Goal: Information Seeking & Learning: Learn about a topic

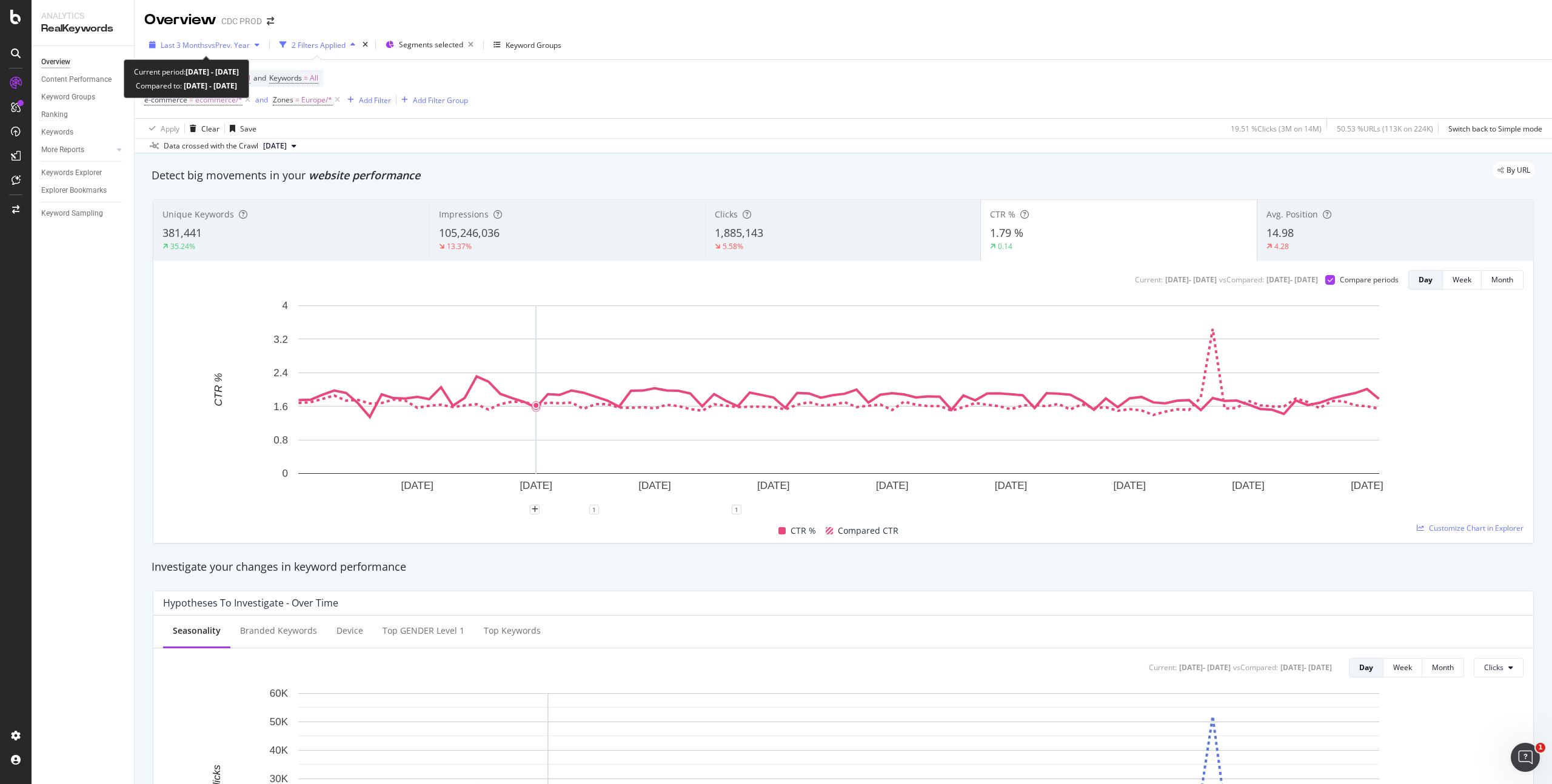
click at [234, 42] on span "vs Prev. Year" at bounding box center [229, 45] width 42 height 10
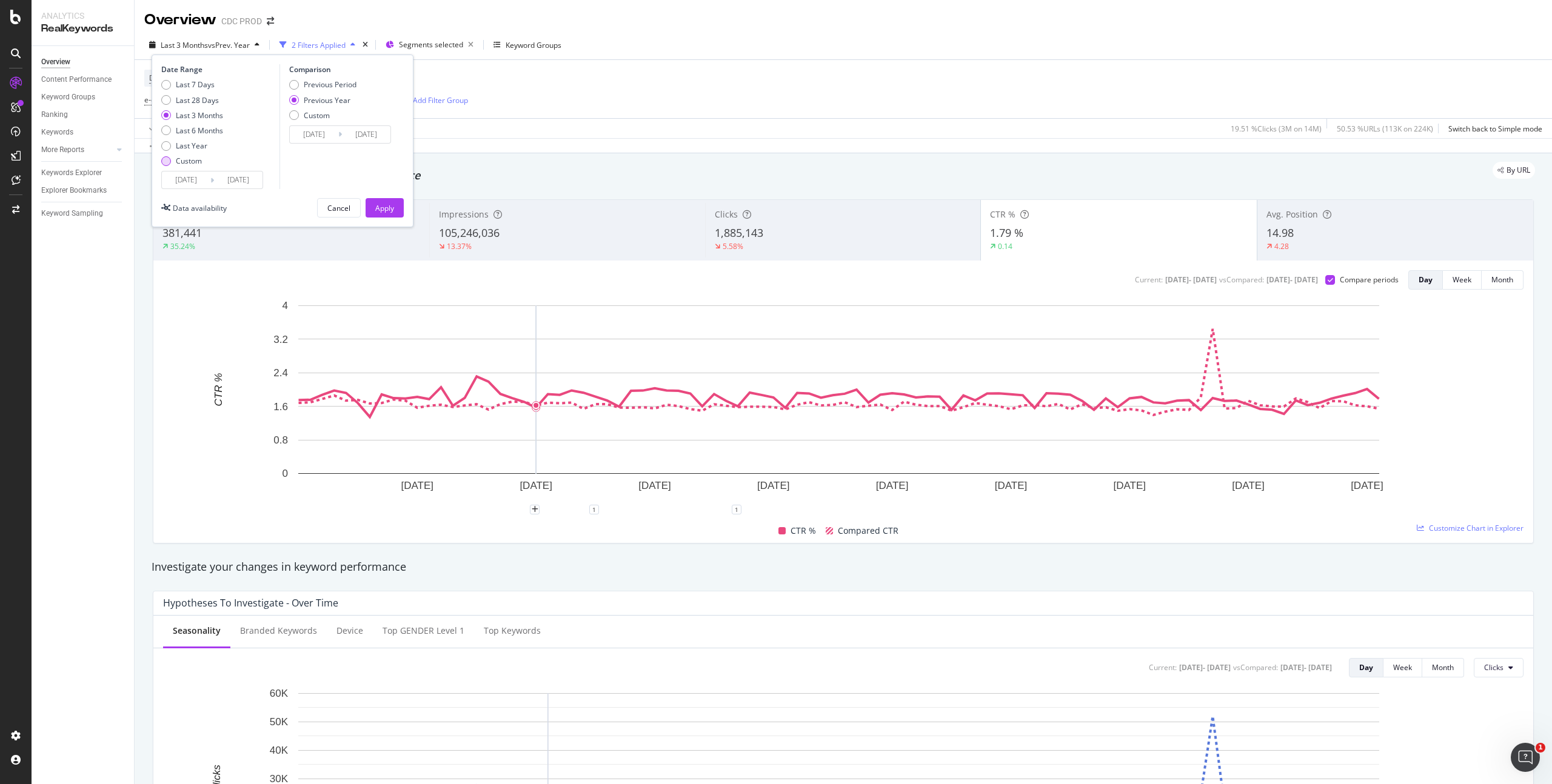
click at [202, 161] on div "Custom" at bounding box center [192, 160] width 62 height 10
type input "[DATE]"
click at [223, 182] on input "[DATE]" at bounding box center [238, 179] width 48 height 17
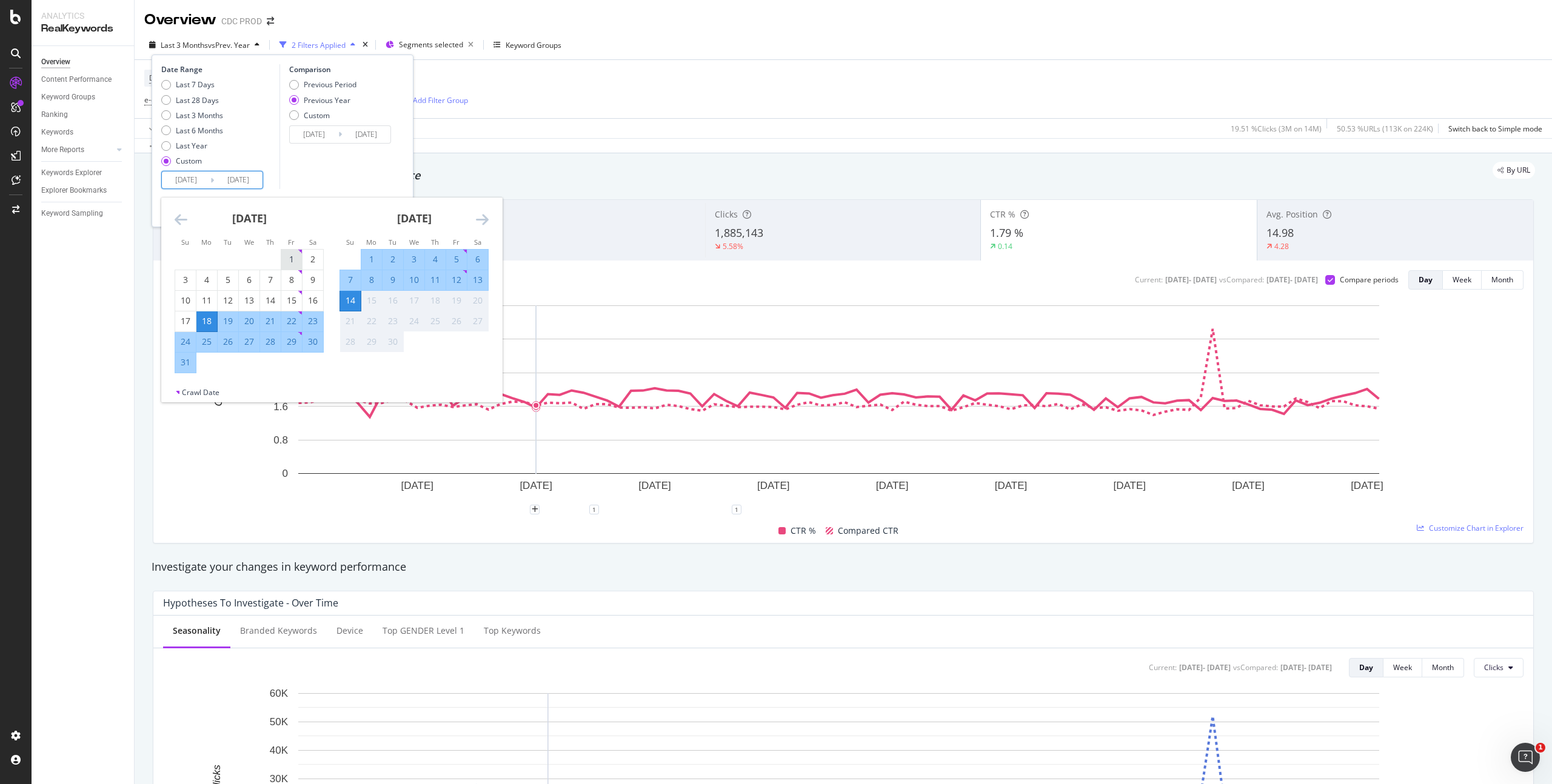
click at [296, 260] on div "1" at bounding box center [291, 259] width 21 height 12
type input "[DATE]"
click at [187, 361] on div "31" at bounding box center [185, 362] width 21 height 12
type input "[DATE]"
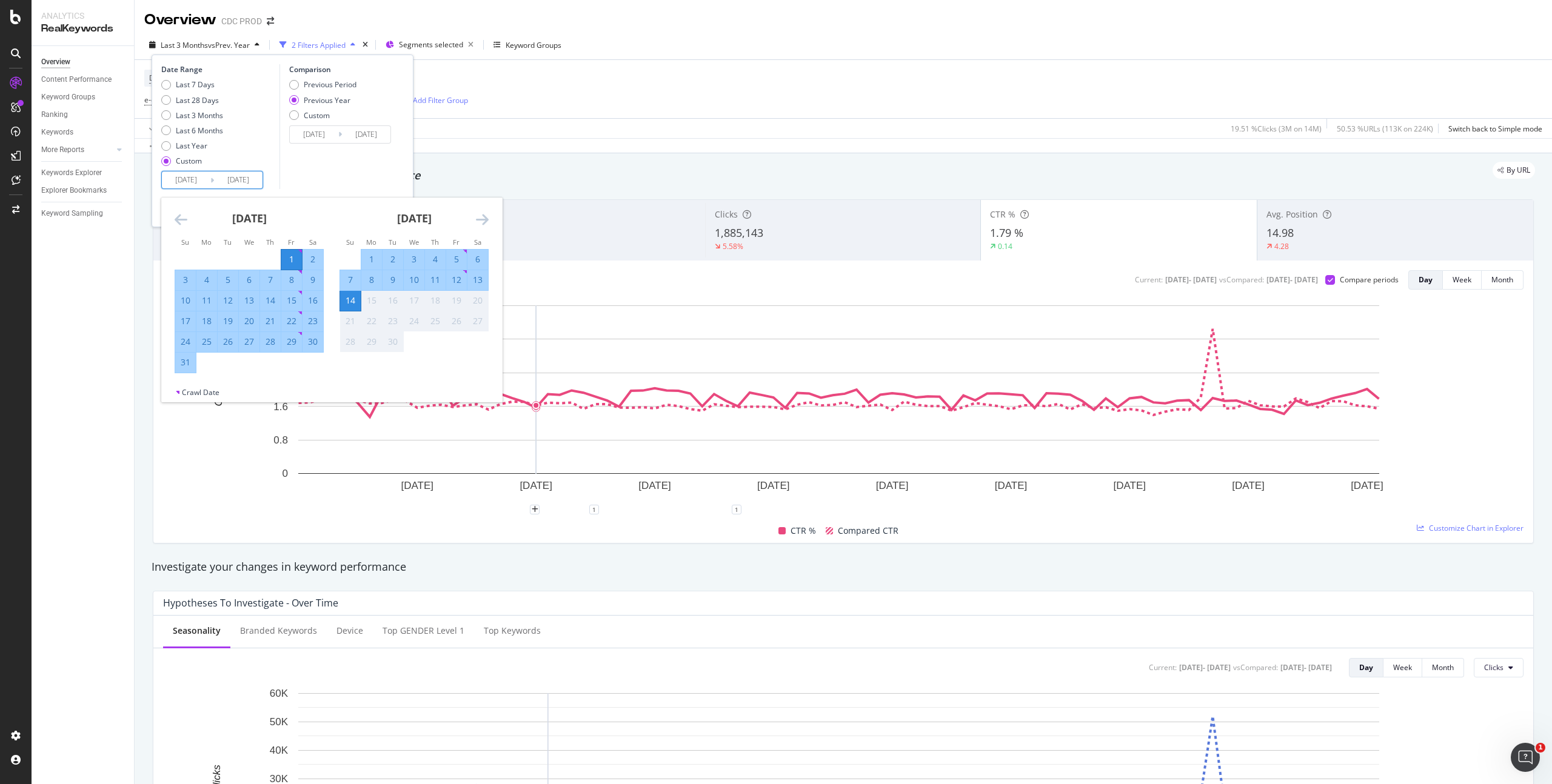
type input "[DATE]"
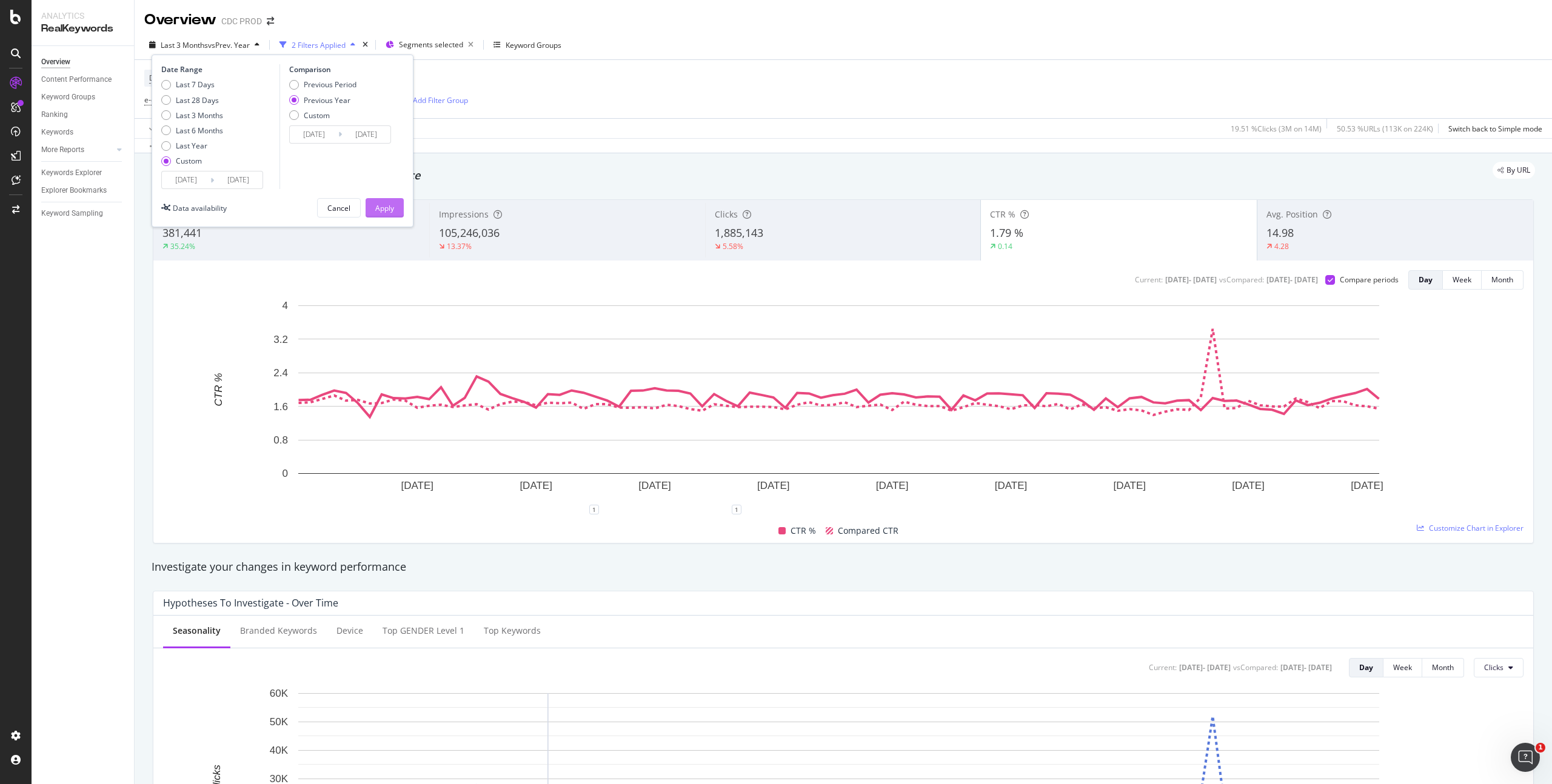
click at [387, 206] on div "Apply" at bounding box center [384, 208] width 19 height 10
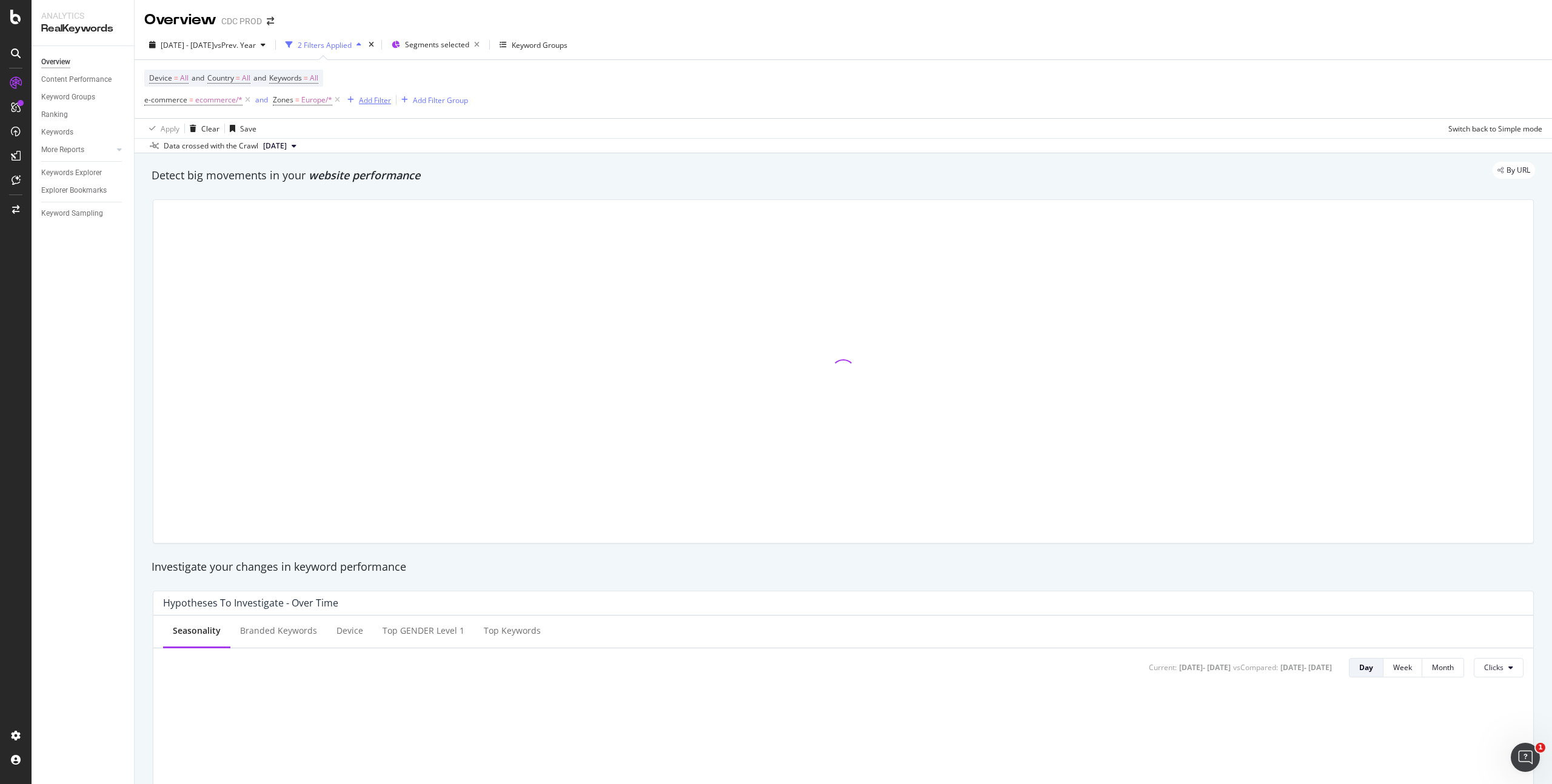
click at [382, 102] on div "Add Filter" at bounding box center [374, 100] width 32 height 10
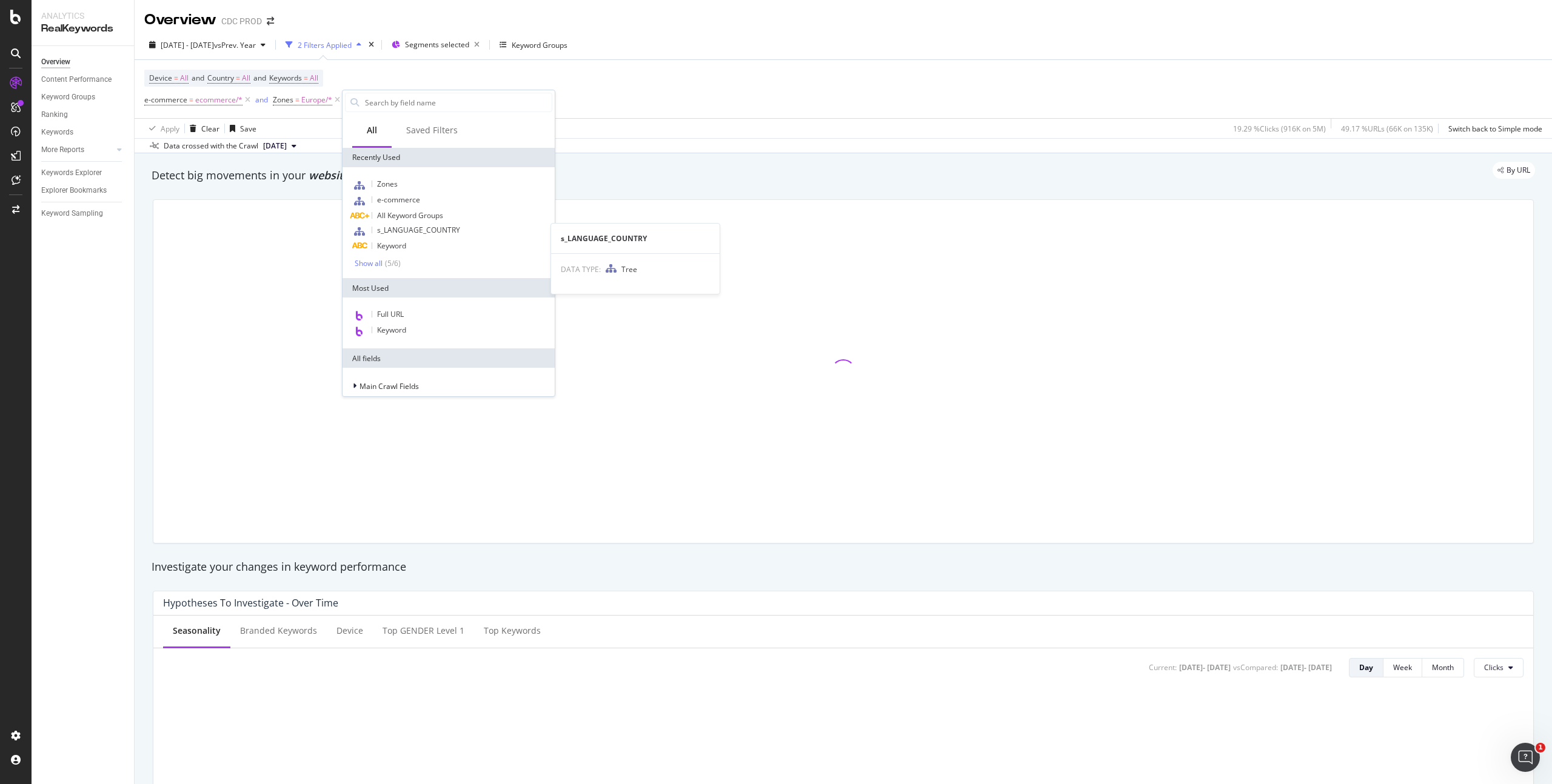
click at [428, 227] on span "s_LANGUAGE_COUNTRY" at bounding box center [418, 230] width 83 height 10
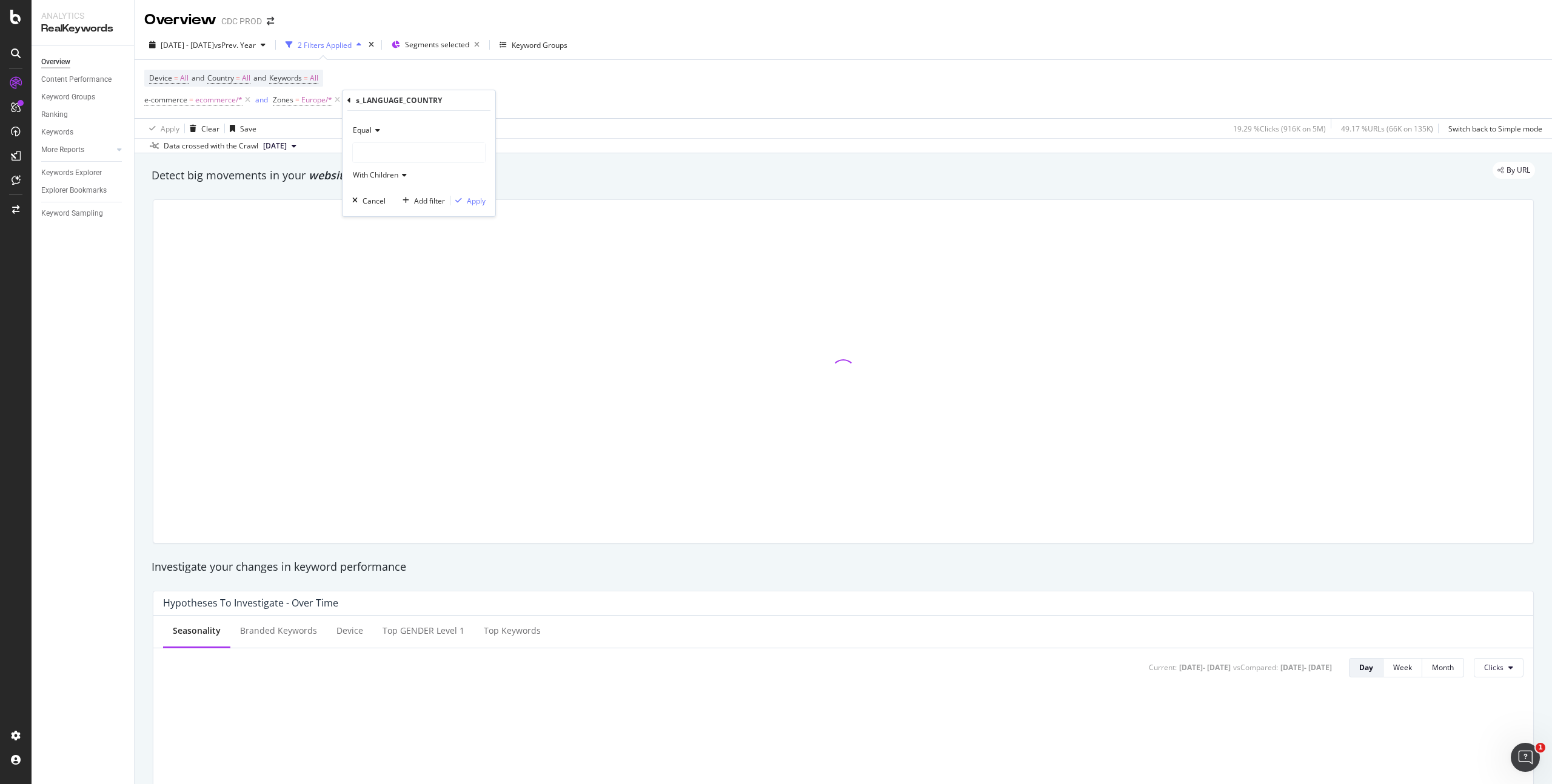
click at [398, 143] on div at bounding box center [419, 152] width 132 height 19
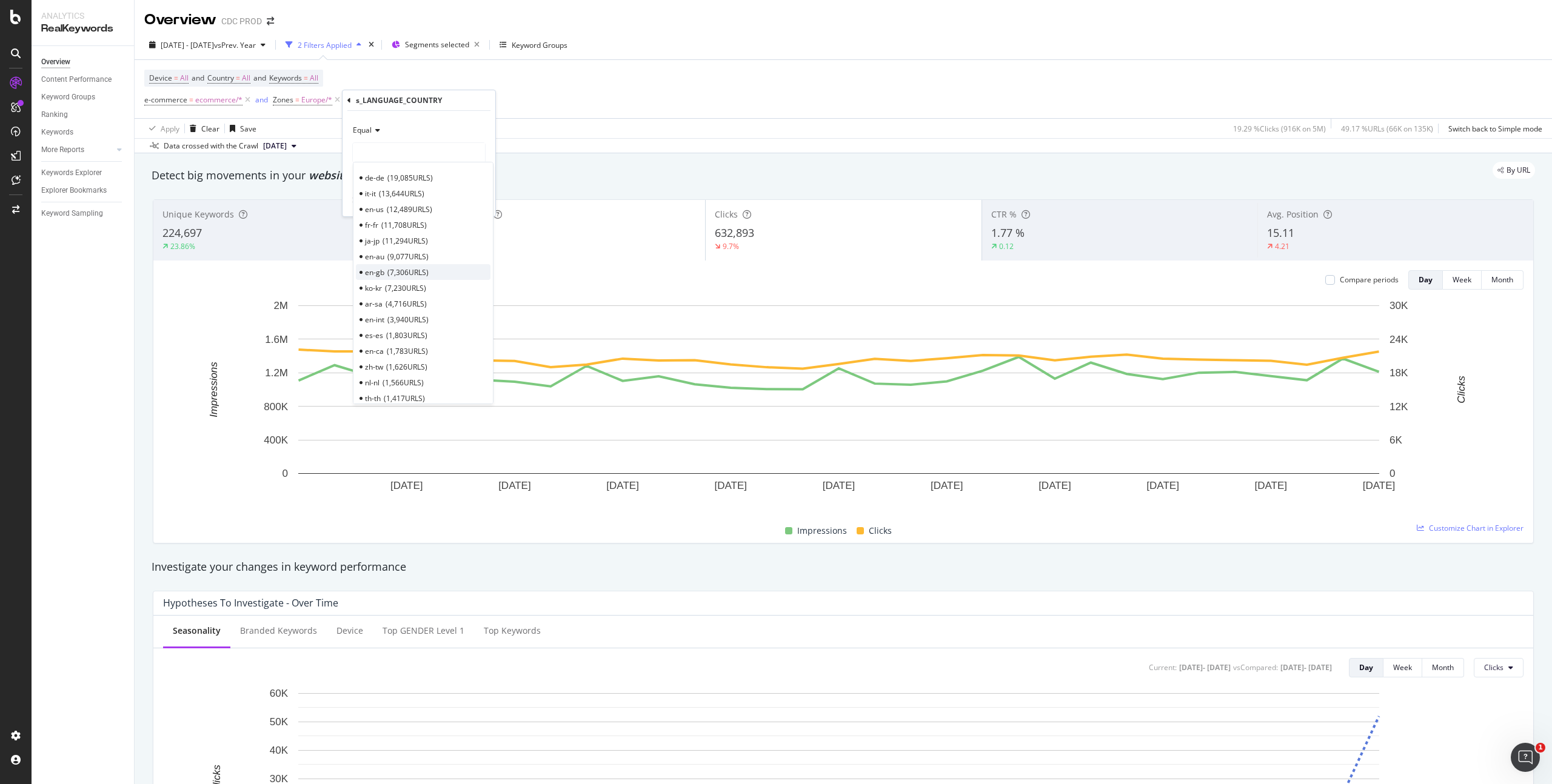
click at [393, 276] on span "7,306 URLS" at bounding box center [407, 272] width 41 height 10
click at [477, 199] on div "Apply" at bounding box center [476, 200] width 19 height 10
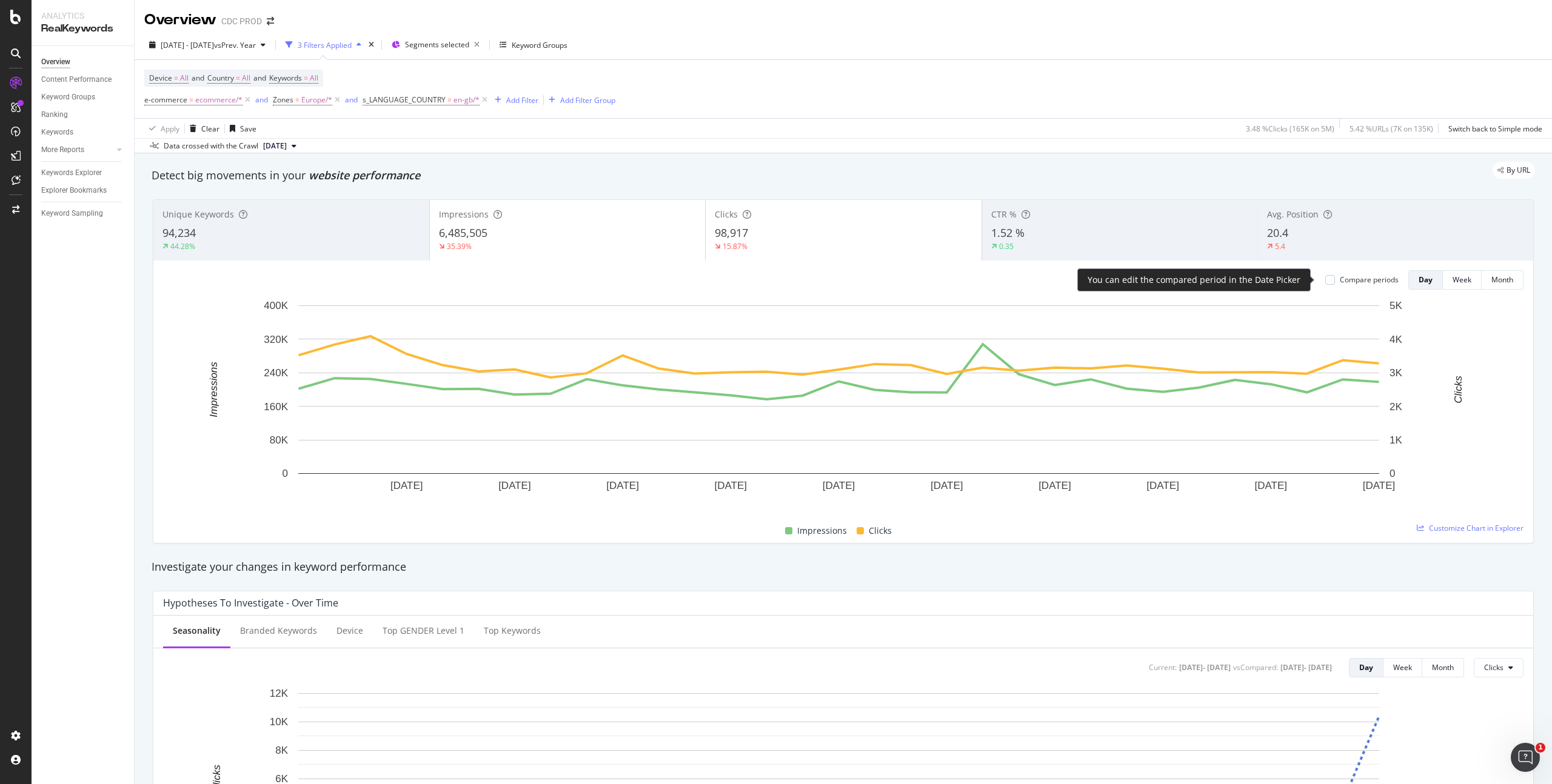
click at [1341, 281] on div "Compare periods" at bounding box center [1369, 279] width 59 height 10
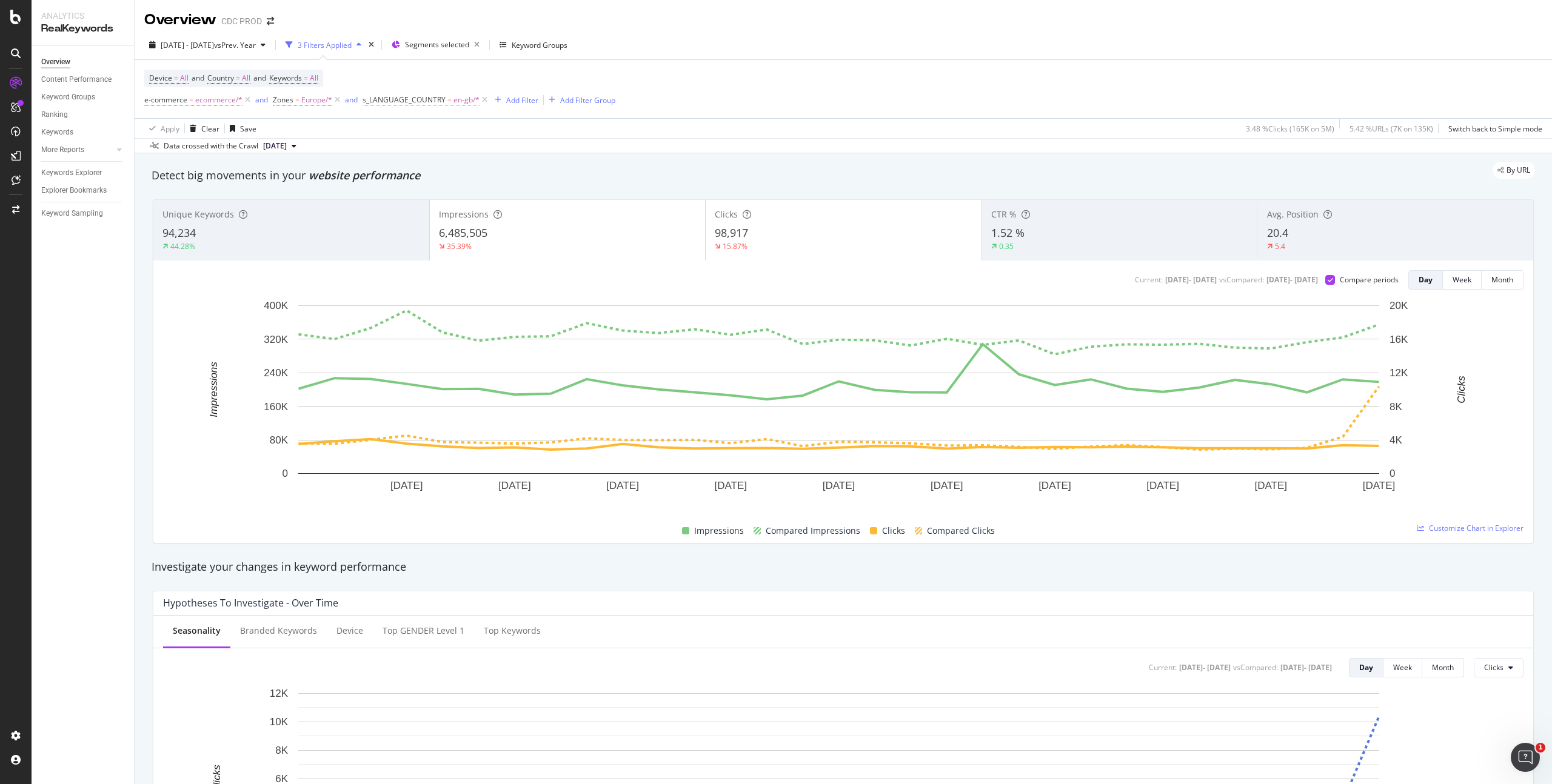
click at [463, 102] on span "en-gb/*" at bounding box center [467, 100] width 26 height 17
click at [393, 147] on icon at bounding box center [396, 151] width 8 height 7
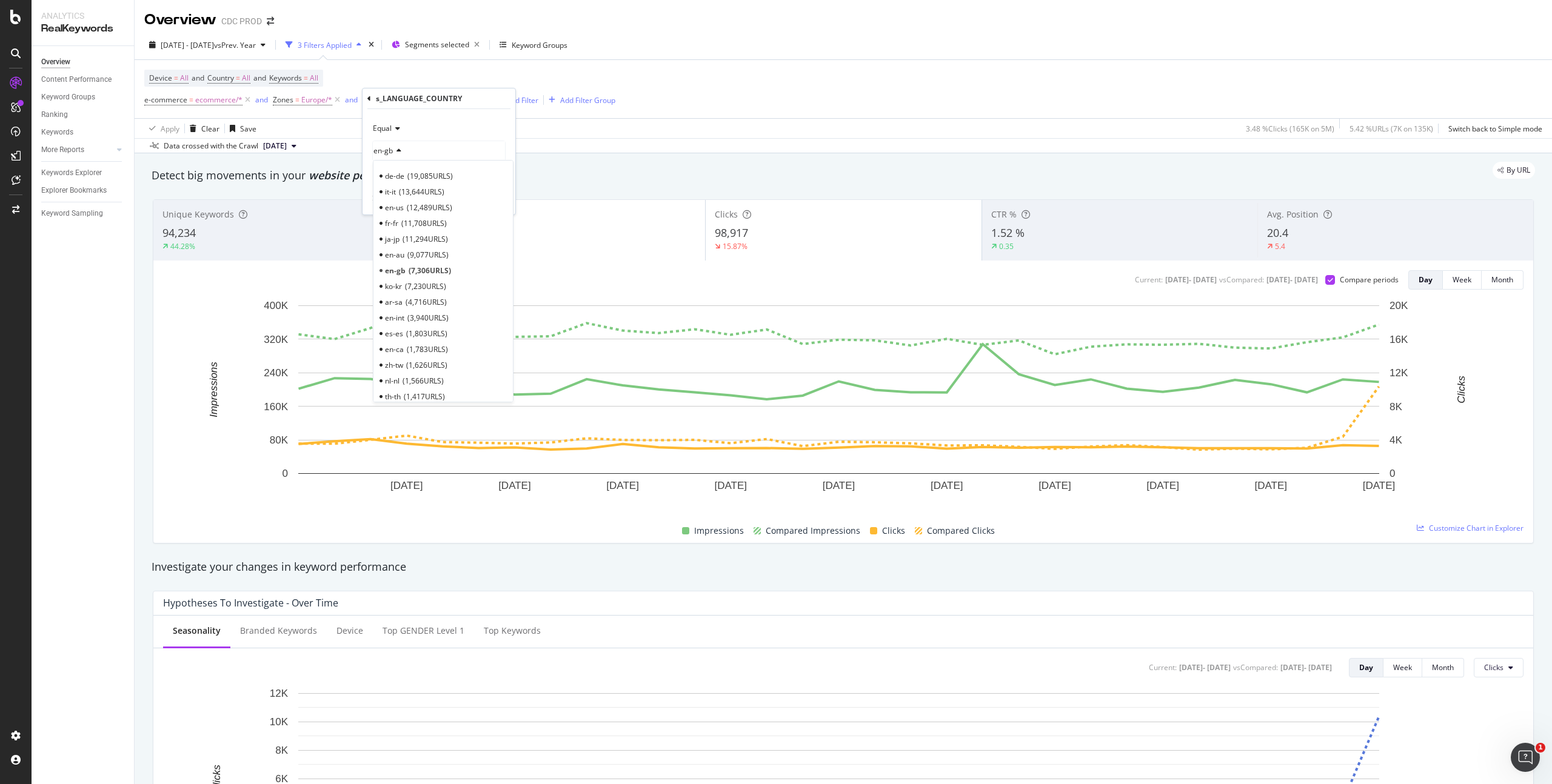
click at [415, 224] on span "11,708 URLS" at bounding box center [425, 223] width 46 height 10
click at [490, 195] on div "Apply" at bounding box center [496, 199] width 19 height 10
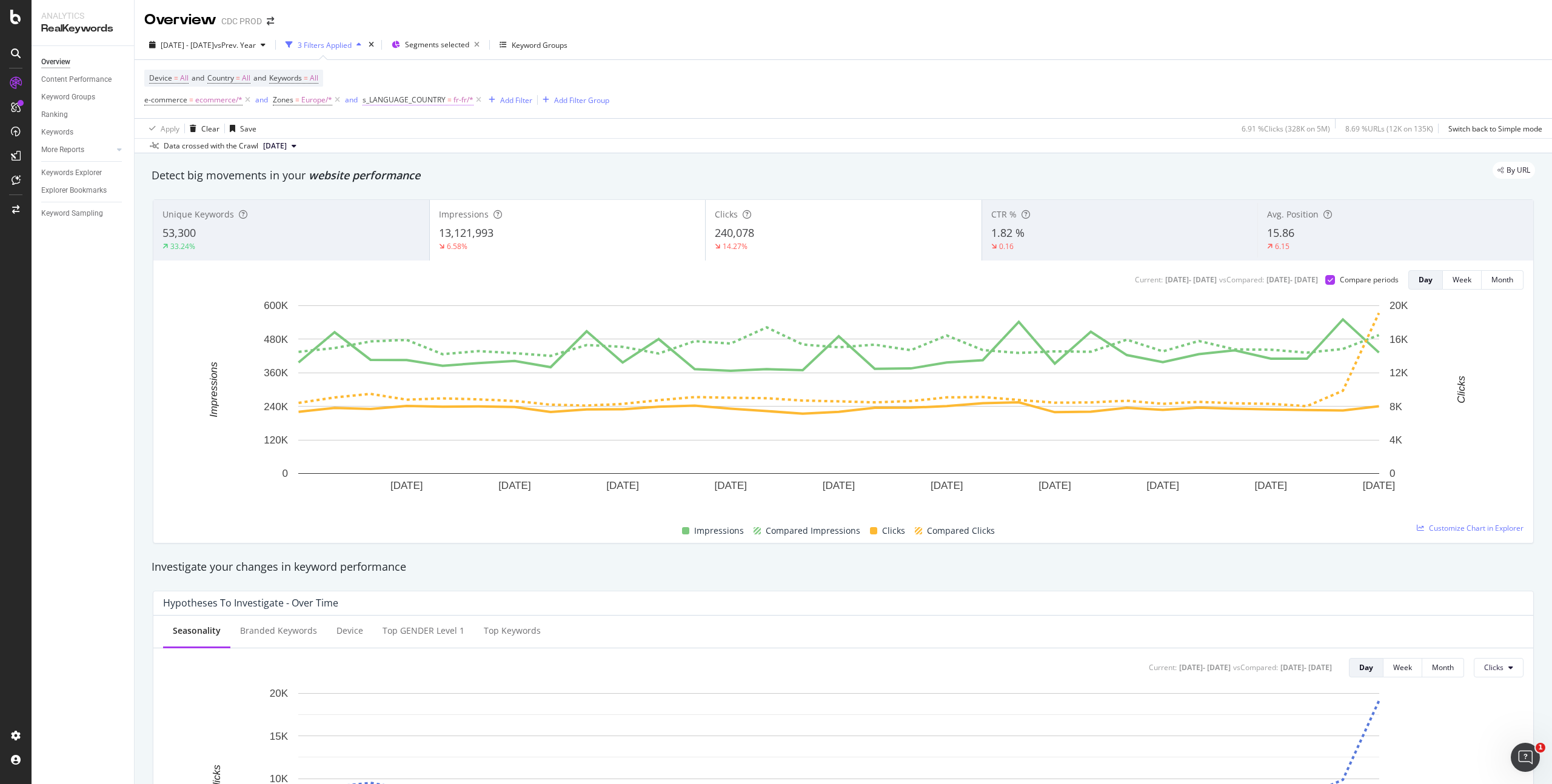
click at [468, 98] on span "fr-fr/*" at bounding box center [464, 100] width 20 height 17
click at [403, 148] on div "fr-fr" at bounding box center [438, 150] width 132 height 19
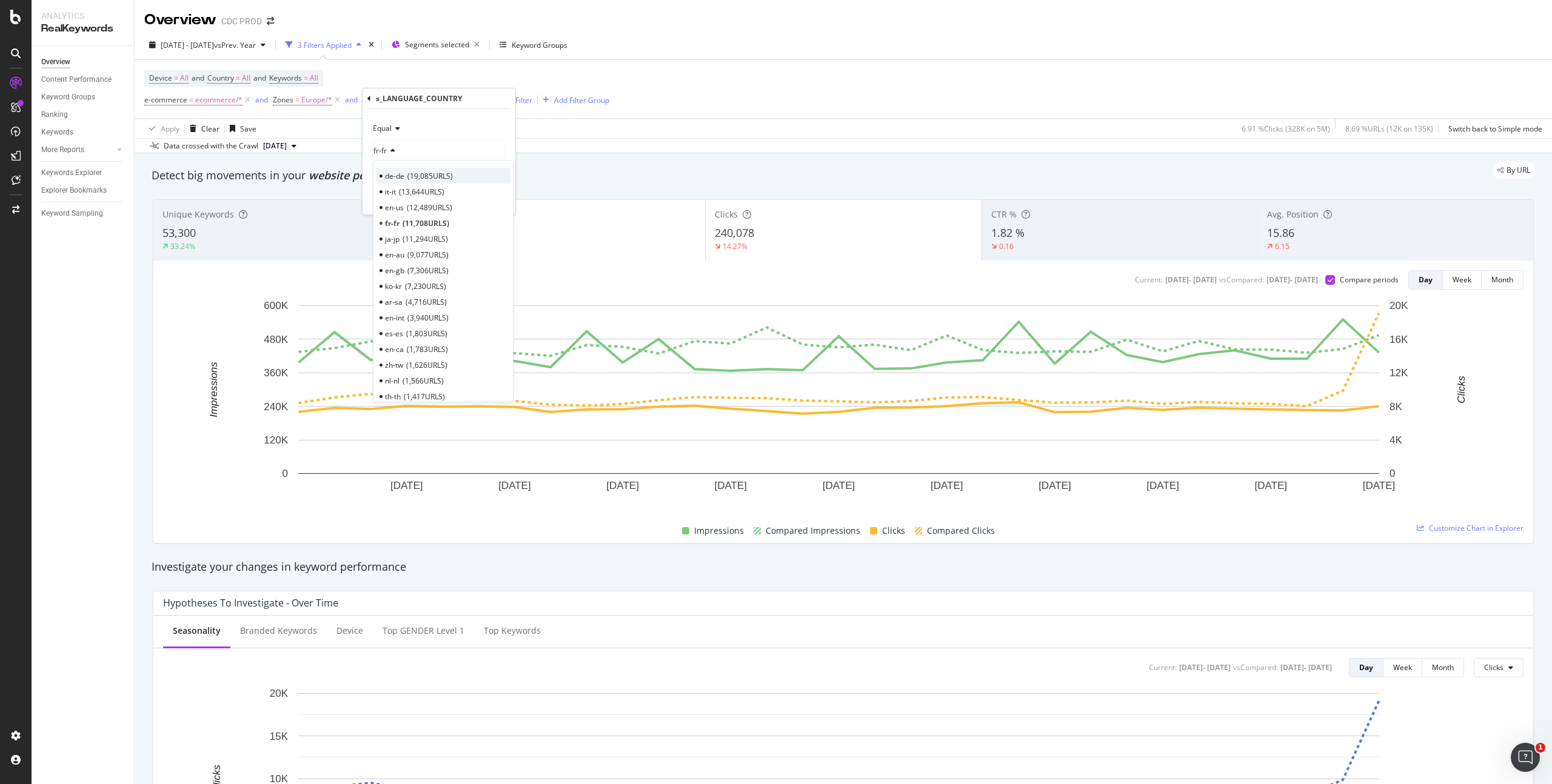
click at [427, 177] on span "19,085 URLS" at bounding box center [430, 176] width 46 height 10
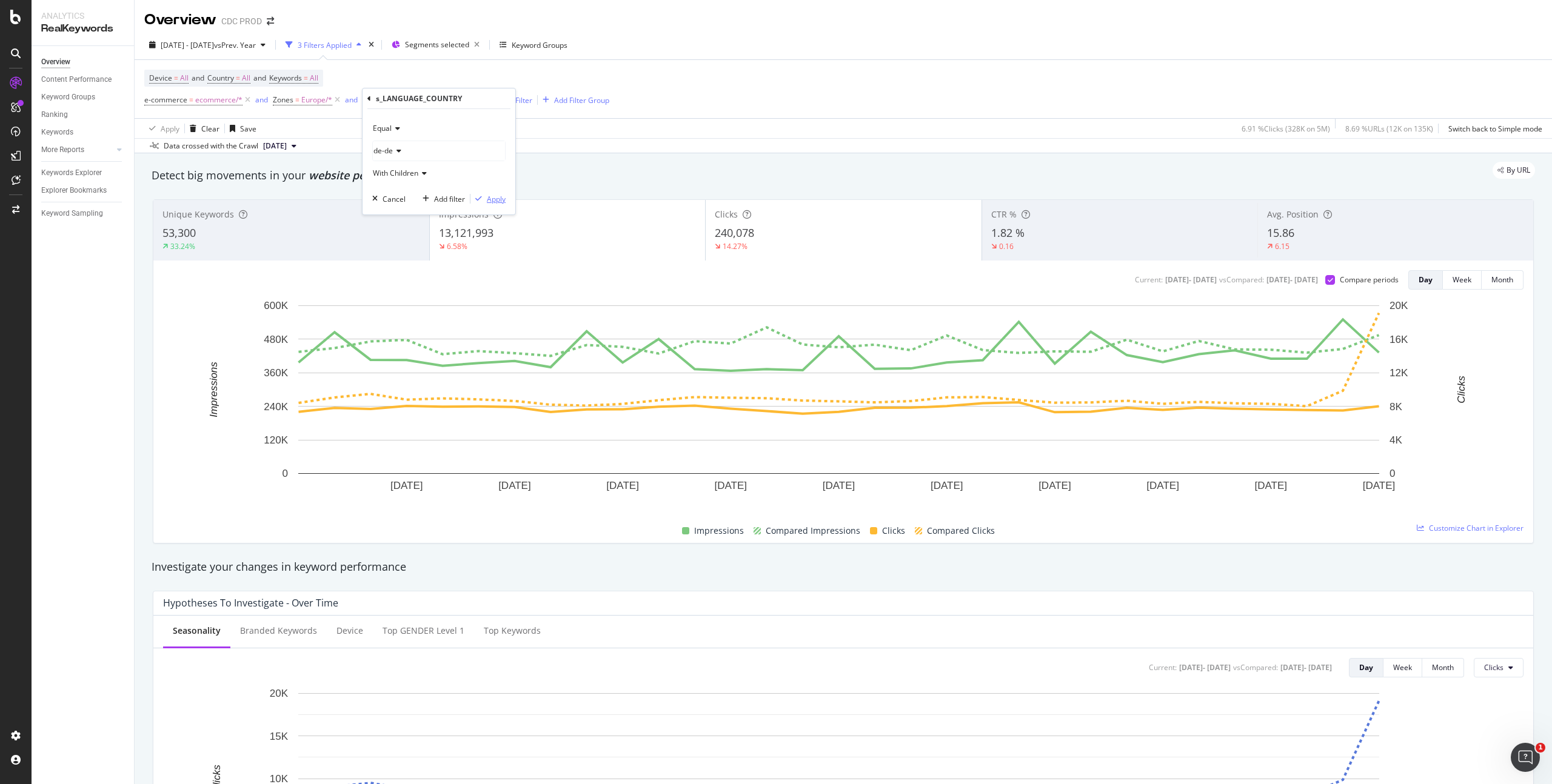
click at [489, 198] on div "Apply" at bounding box center [496, 199] width 19 height 10
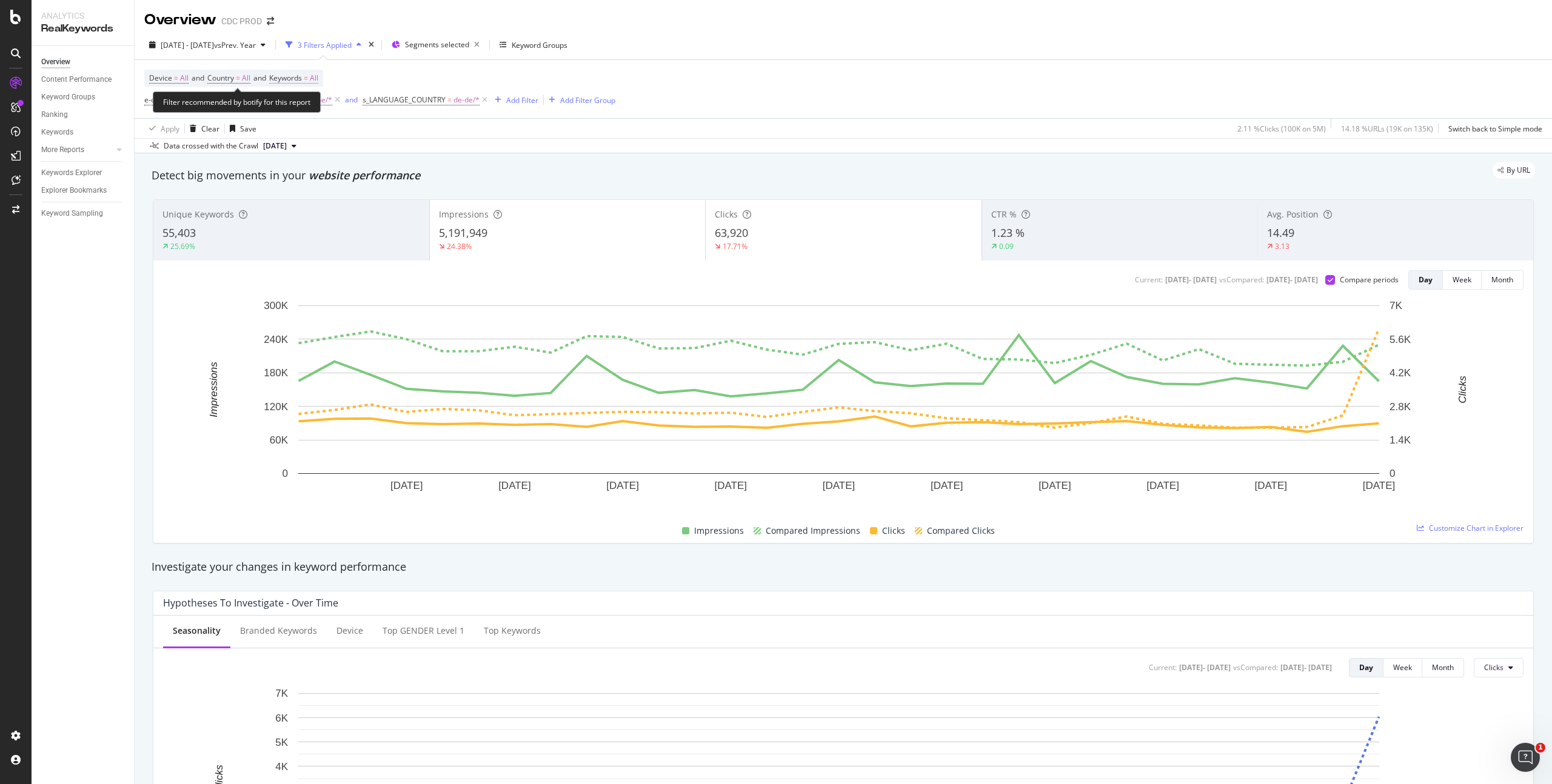
click at [318, 77] on span "All" at bounding box center [314, 78] width 8 height 17
click at [298, 108] on span "All" at bounding box center [293, 106] width 14 height 10
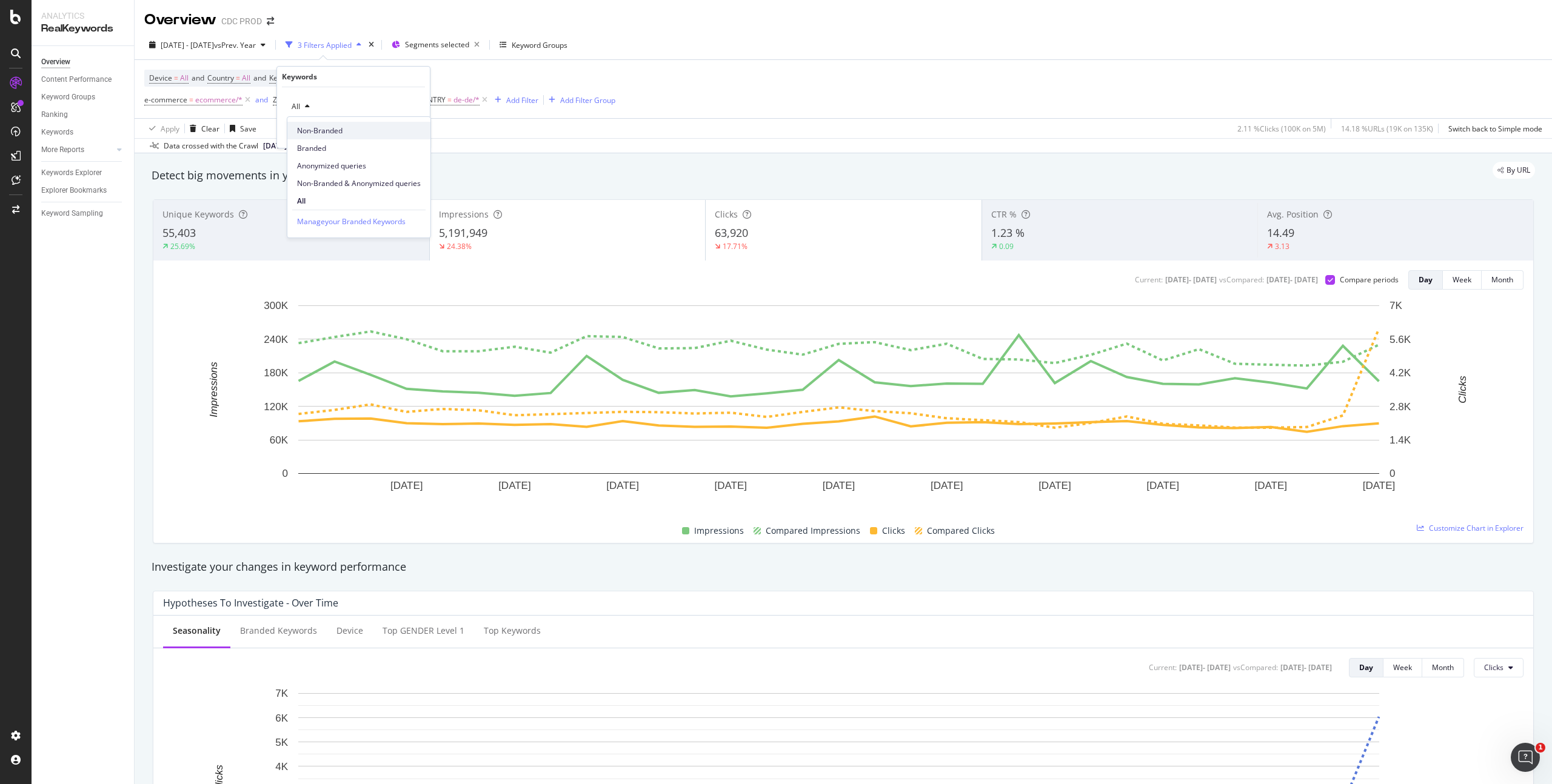
click at [335, 134] on span "Non-Branded" at bounding box center [359, 131] width 124 height 11
click at [407, 130] on div "Apply" at bounding box center [411, 132] width 19 height 10
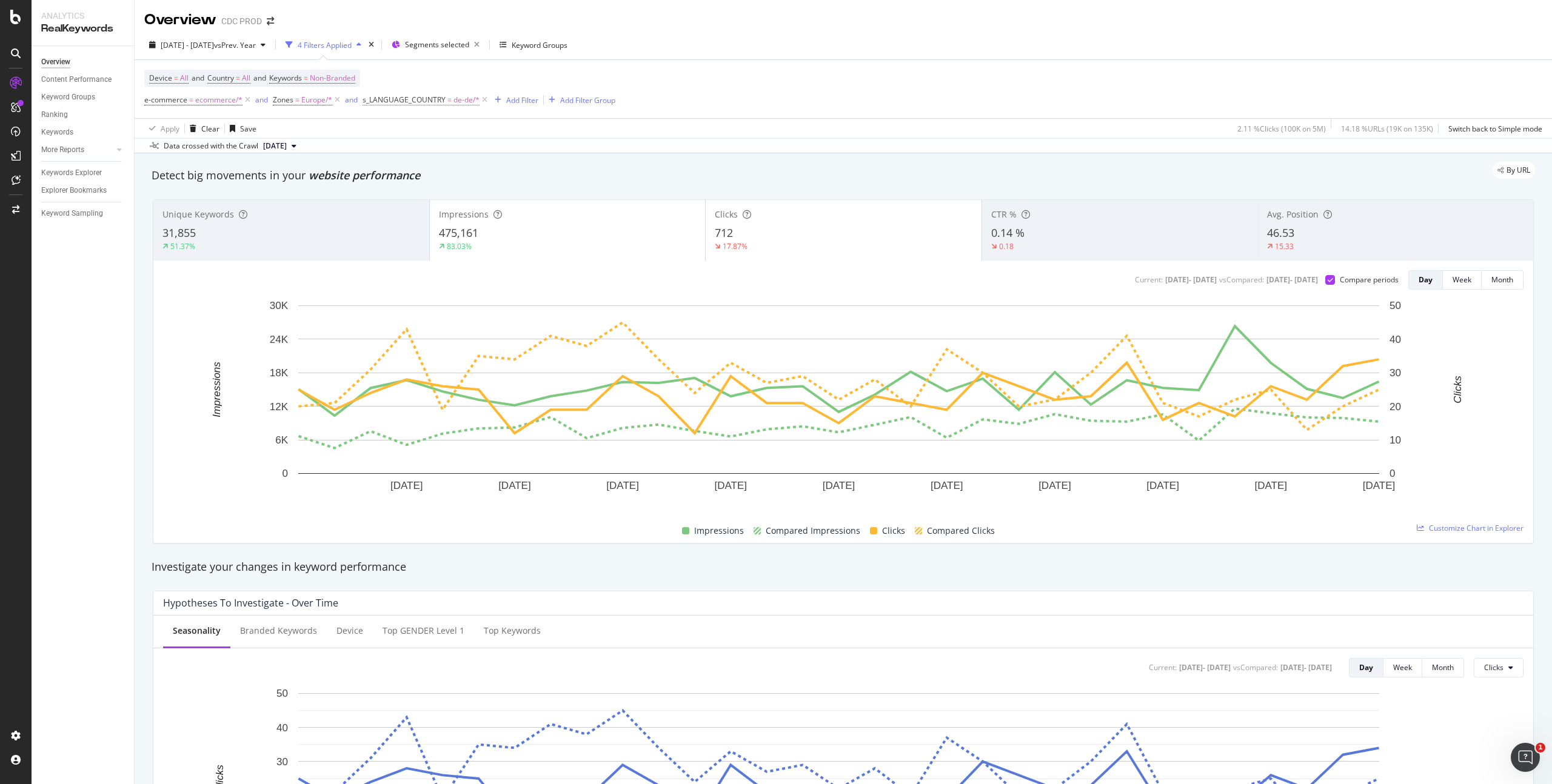
click at [467, 101] on span "de-de/*" at bounding box center [467, 100] width 26 height 17
click at [394, 149] on icon at bounding box center [396, 151] width 8 height 7
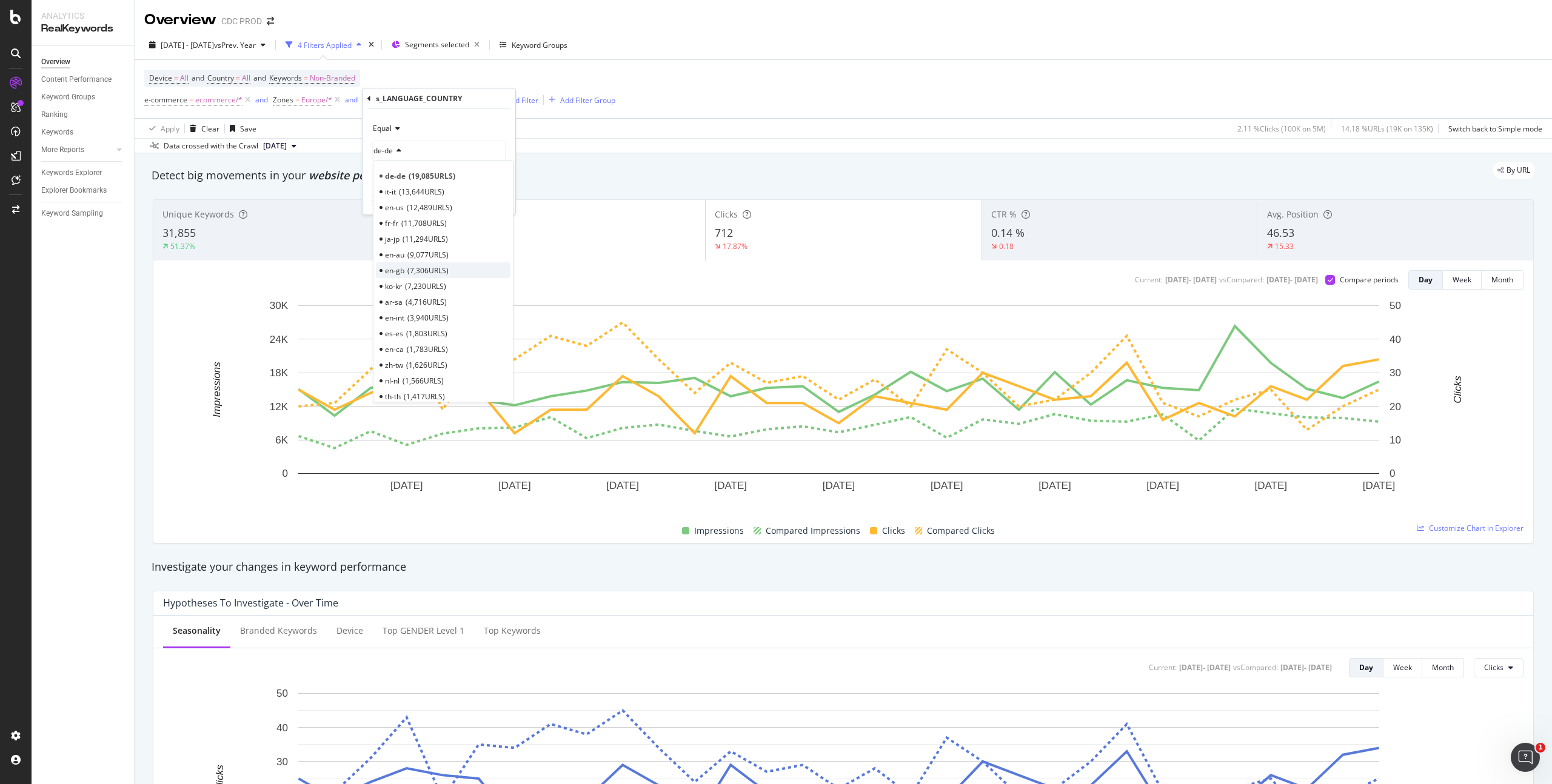
click at [417, 267] on span "7,306 URLS" at bounding box center [427, 270] width 41 height 10
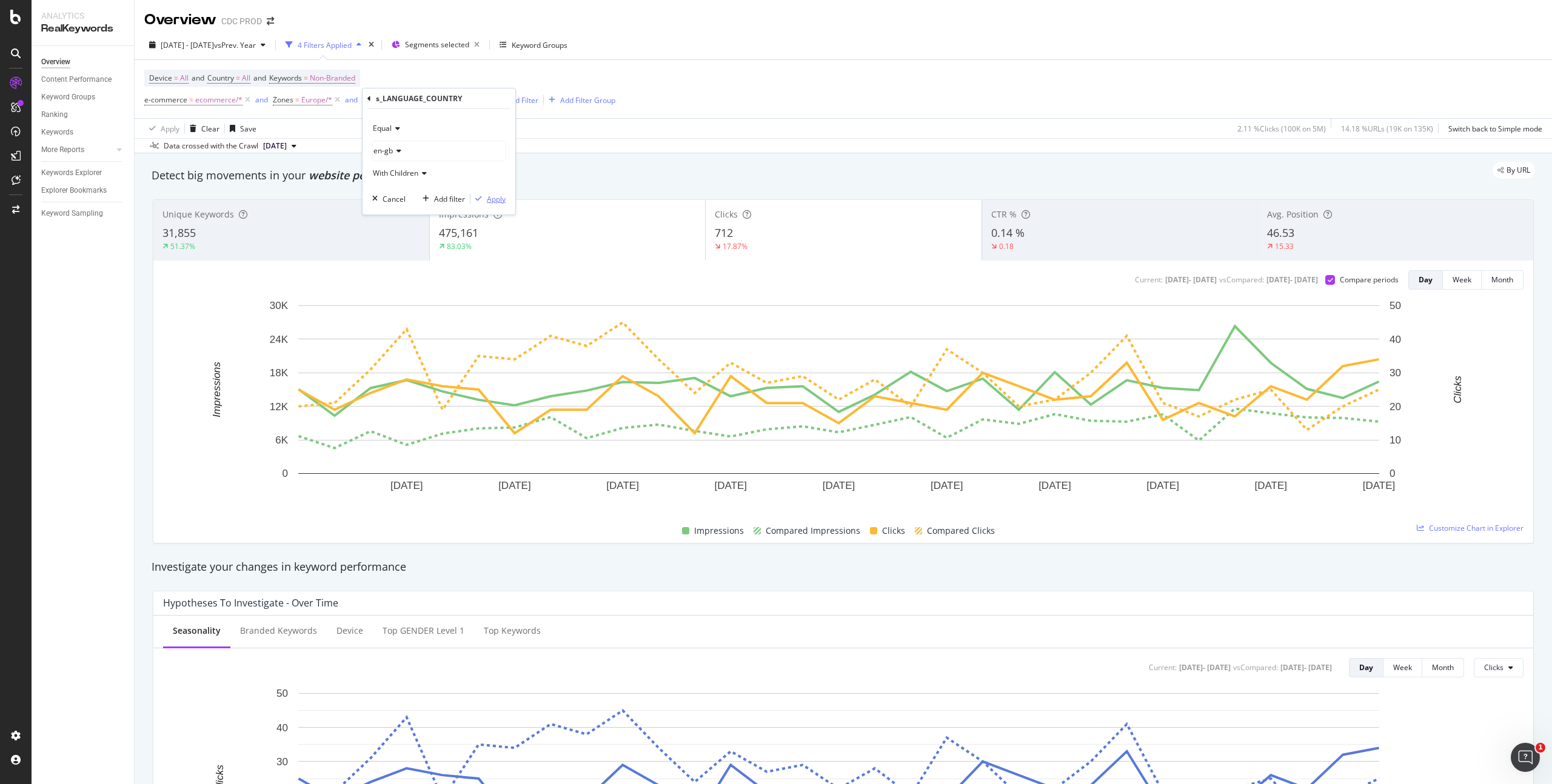
click at [486, 200] on div "button" at bounding box center [479, 199] width 16 height 7
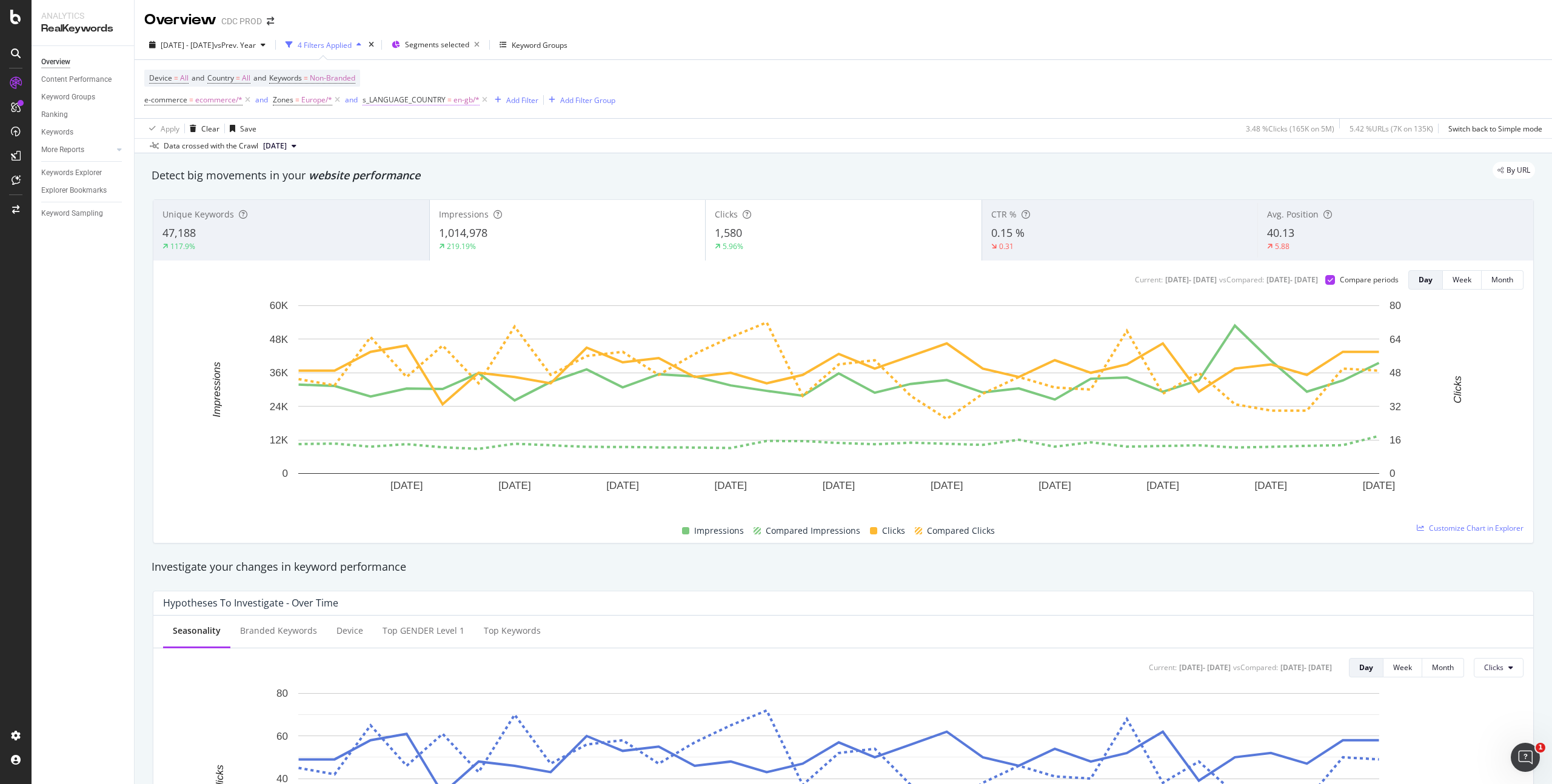
click at [459, 100] on span "en-gb/*" at bounding box center [467, 100] width 26 height 17
click at [393, 154] on icon at bounding box center [396, 151] width 8 height 7
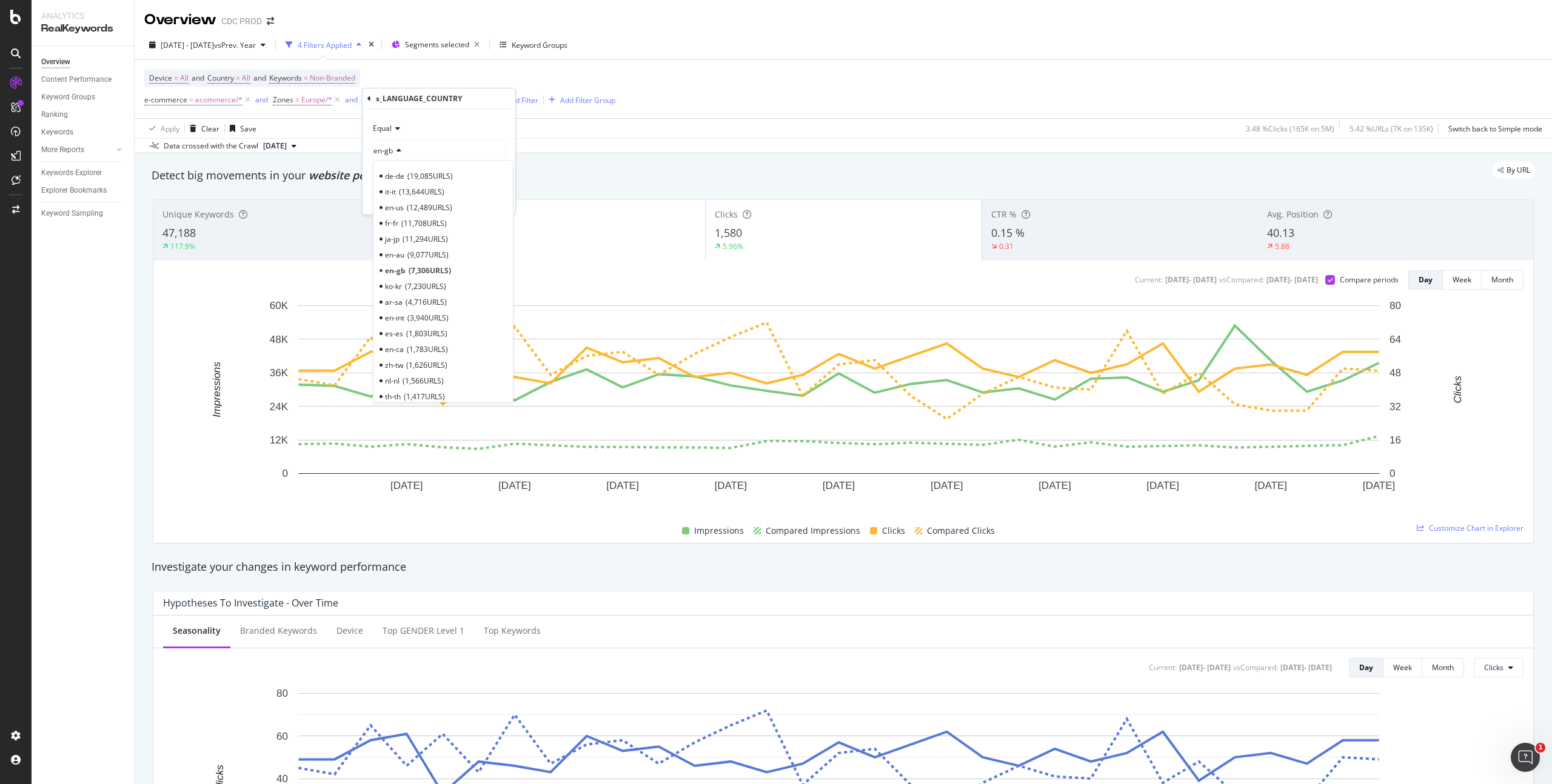
click at [411, 223] on span "11,708 URLS" at bounding box center [425, 223] width 46 height 10
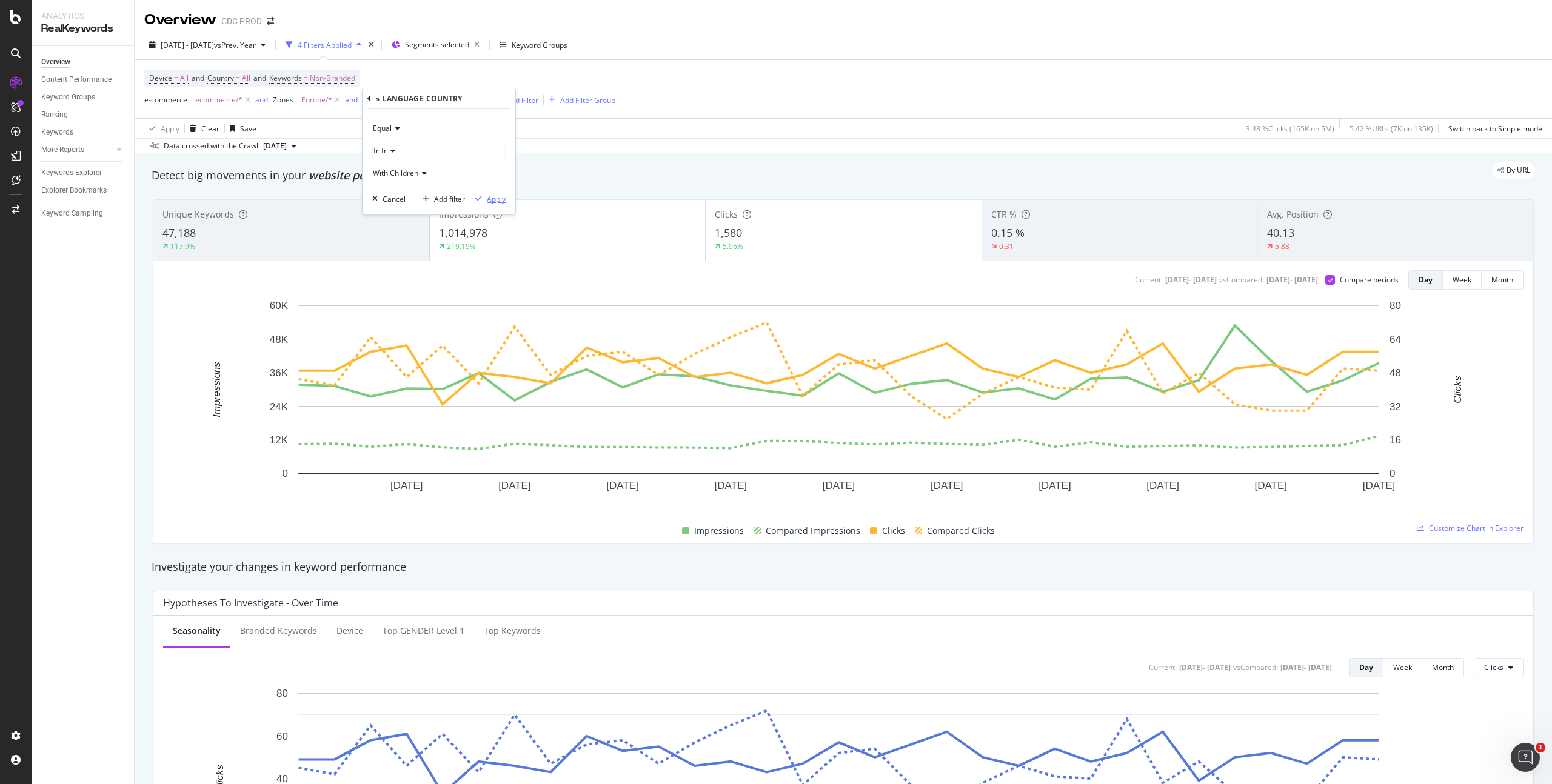
click at [501, 199] on div "Apply" at bounding box center [496, 199] width 19 height 10
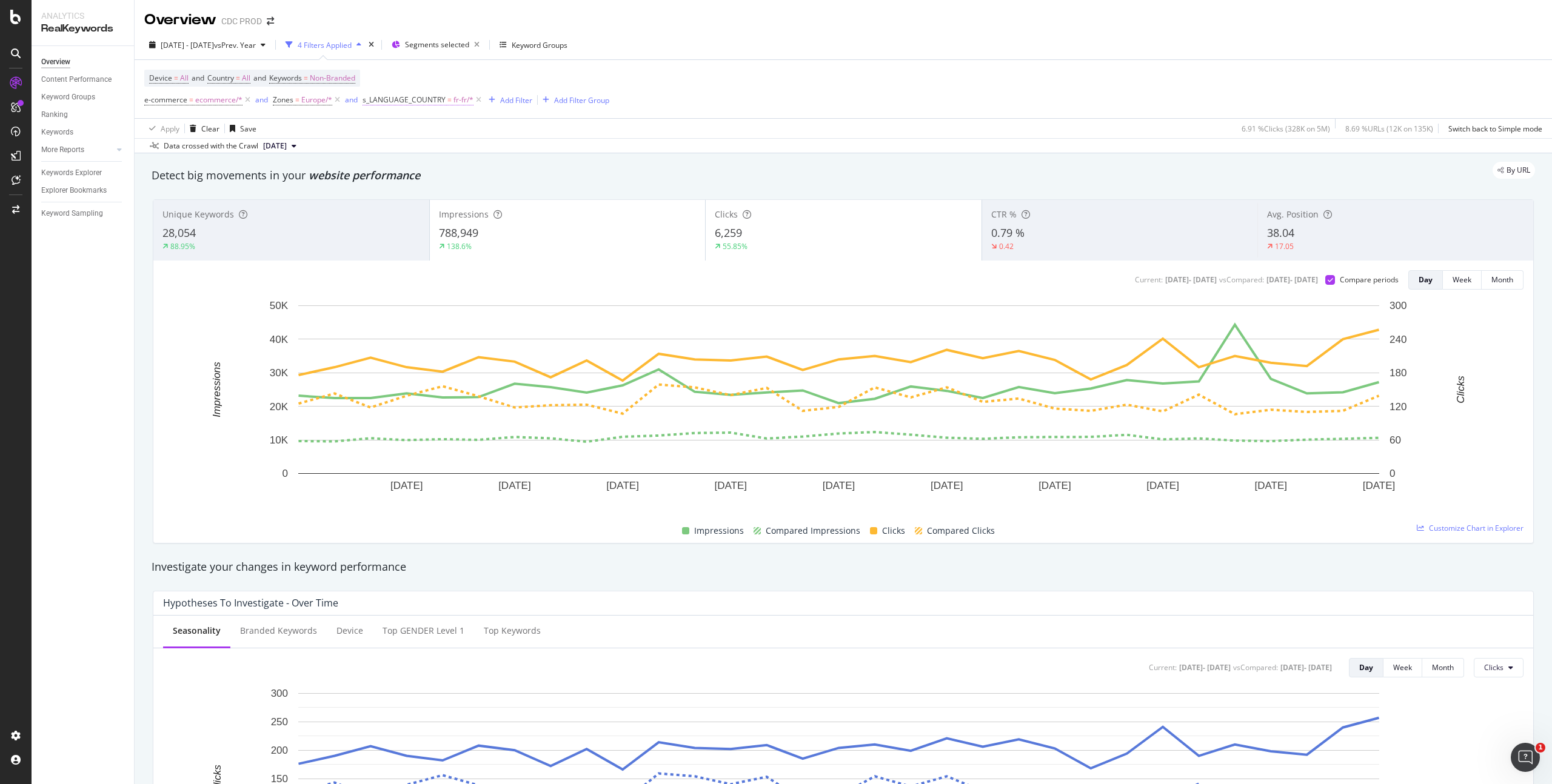
click at [454, 100] on span "fr-fr/*" at bounding box center [464, 100] width 20 height 17
click at [392, 153] on icon at bounding box center [391, 151] width 8 height 7
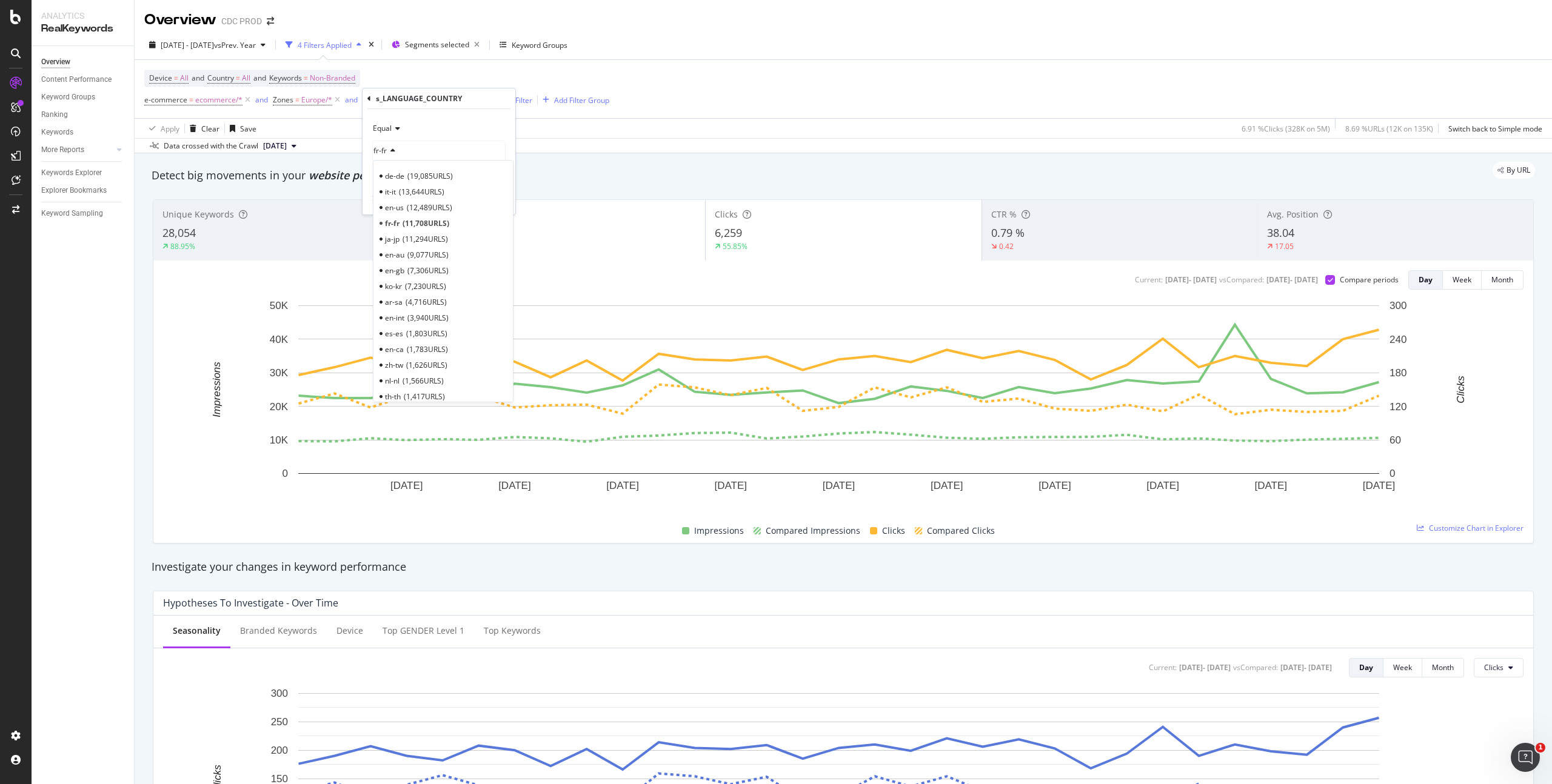
click at [405, 177] on div "de-de 19,085 URLS" at bounding box center [443, 176] width 135 height 16
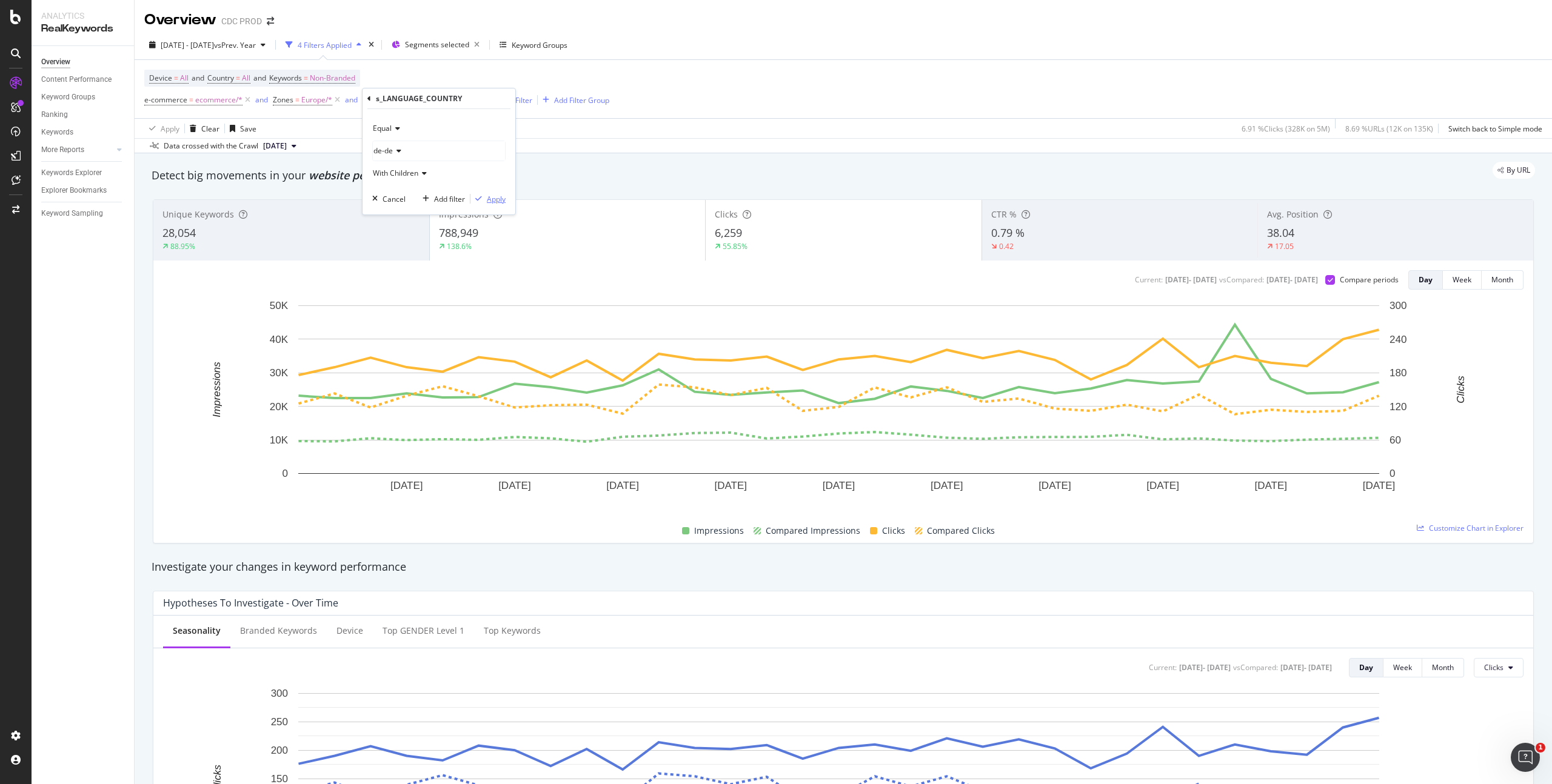
click at [489, 197] on div "Apply" at bounding box center [496, 199] width 19 height 10
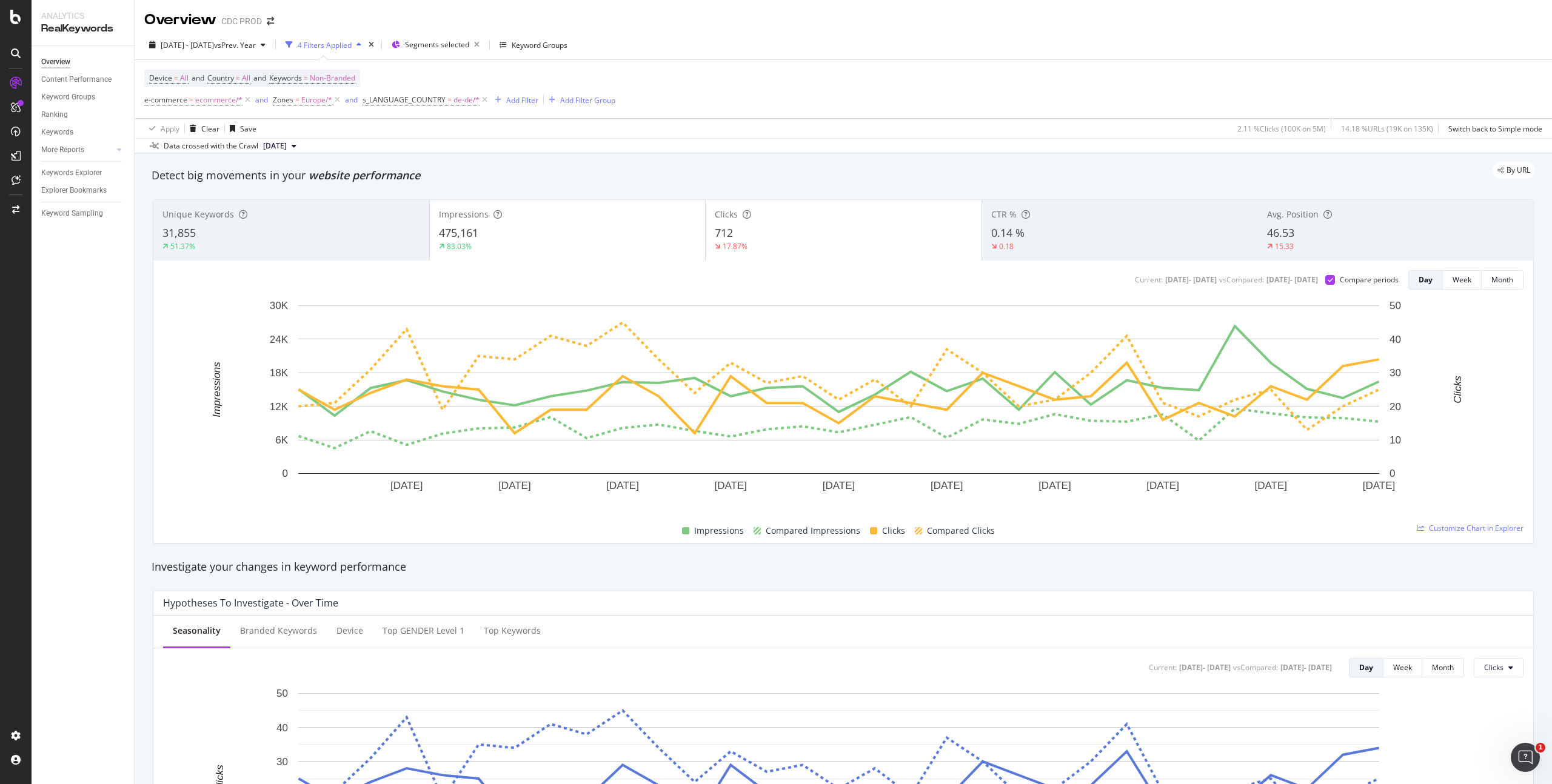
click at [861, 102] on div "Device = All and Country = All and Keywords = Non-Branded e-commerce = ecommerc…" at bounding box center [844, 90] width 1398 height 59
